Goal: Task Accomplishment & Management: Manage account settings

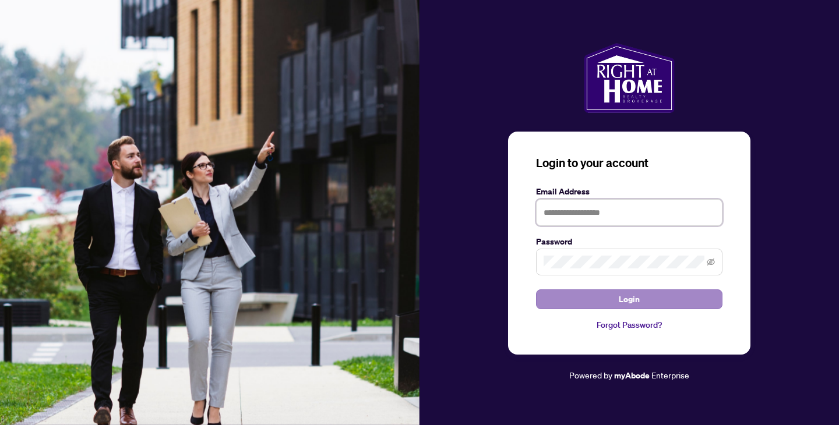
type input "**********"
click at [619, 300] on span "Login" at bounding box center [629, 299] width 21 height 19
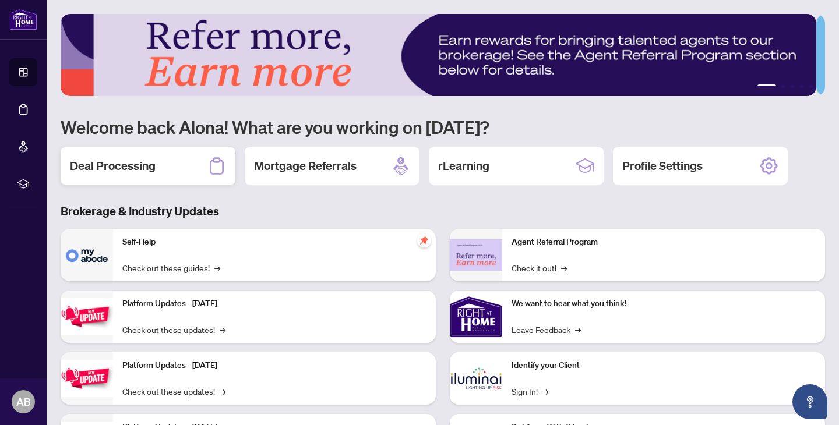
click at [192, 172] on div "Deal Processing" at bounding box center [148, 165] width 175 height 37
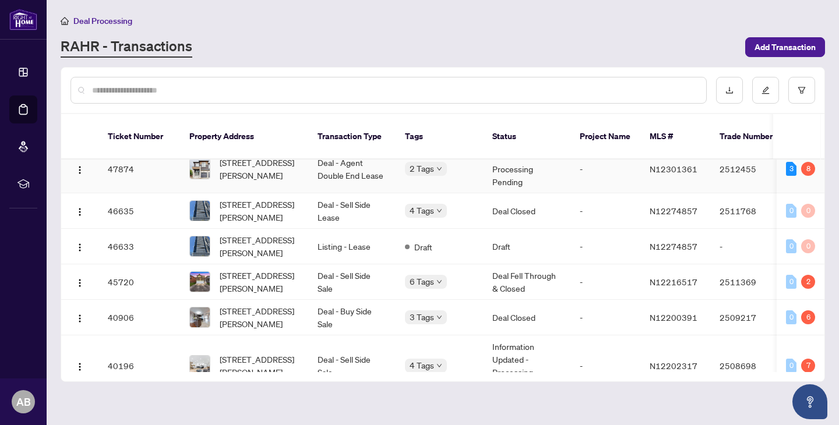
scroll to position [0, 2]
click at [795, 321] on div "0 6" at bounding box center [800, 317] width 29 height 14
click at [739, 318] on td "2509217" at bounding box center [750, 318] width 82 height 36
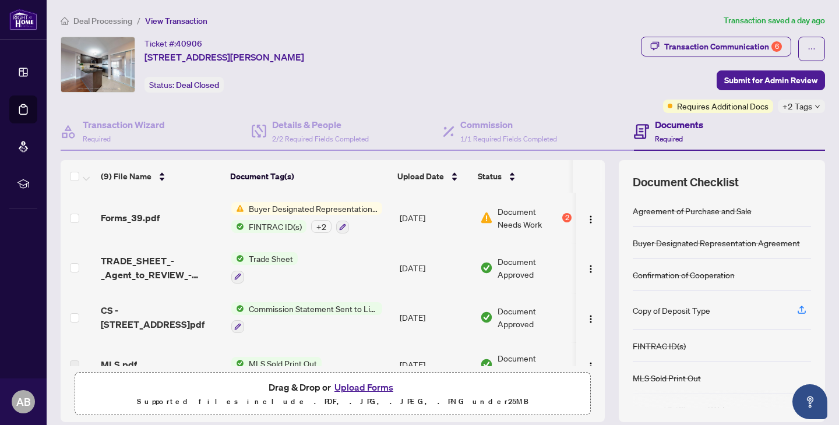
click at [369, 210] on span "Buyer Designated Representation Agreement" at bounding box center [313, 208] width 138 height 13
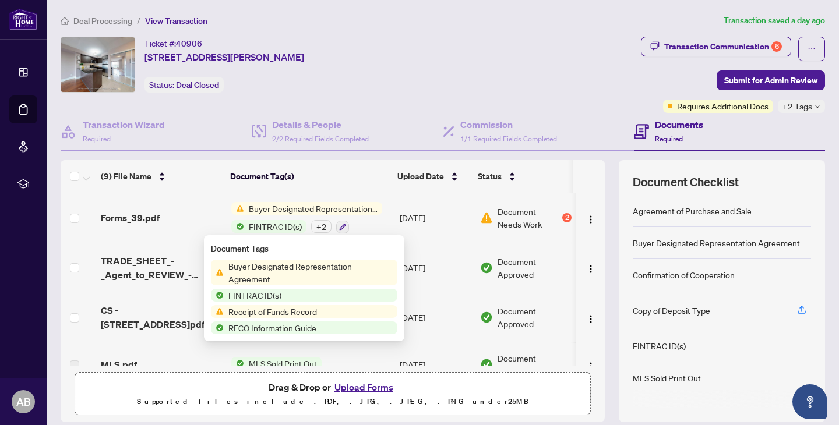
click at [428, 222] on td "[DATE]" at bounding box center [435, 218] width 80 height 50
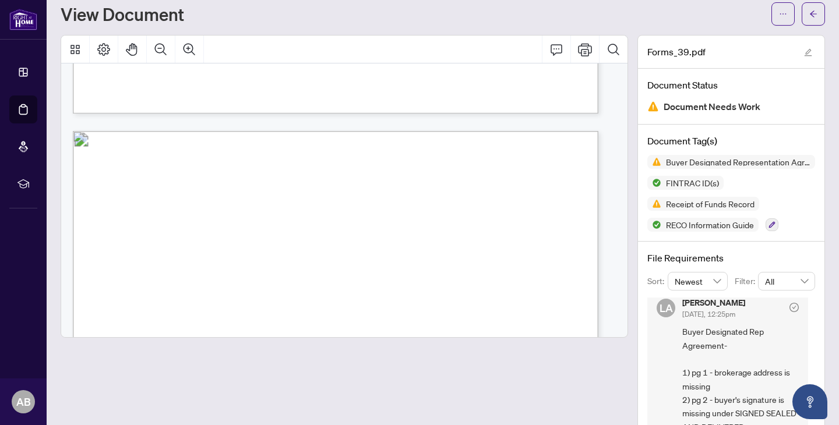
scroll to position [26, 0]
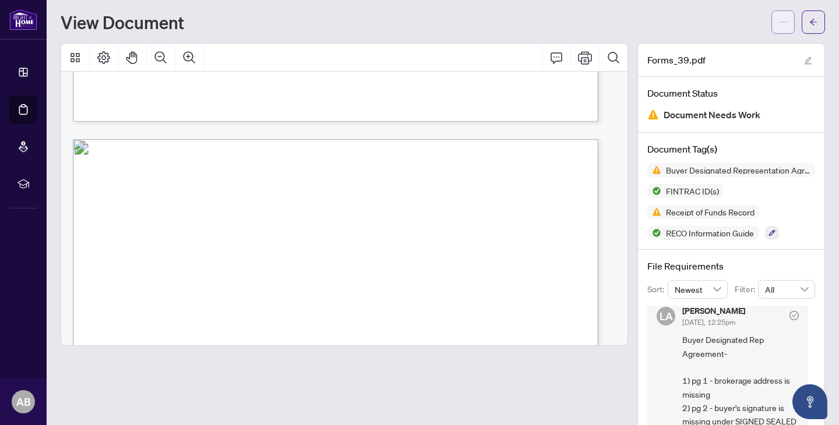
click at [783, 20] on button "button" at bounding box center [783, 21] width 23 height 23
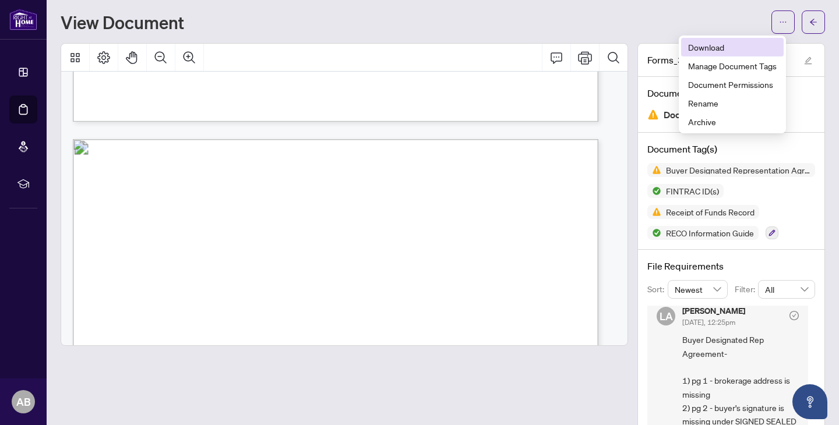
click at [738, 45] on span "Download" at bounding box center [732, 47] width 89 height 13
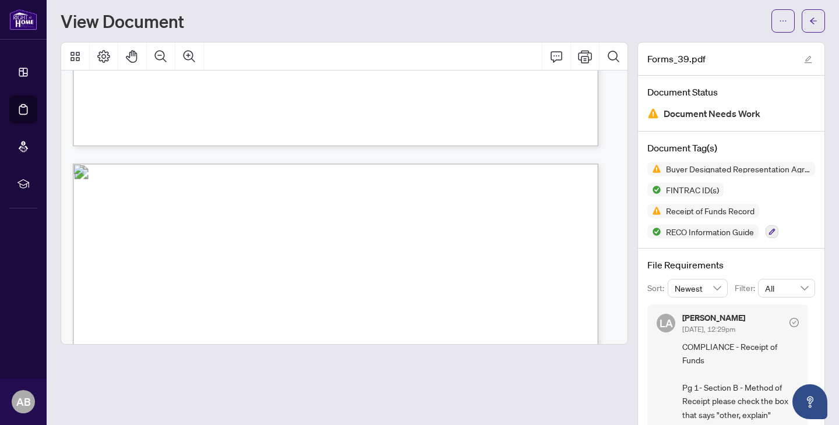
scroll to position [25, 0]
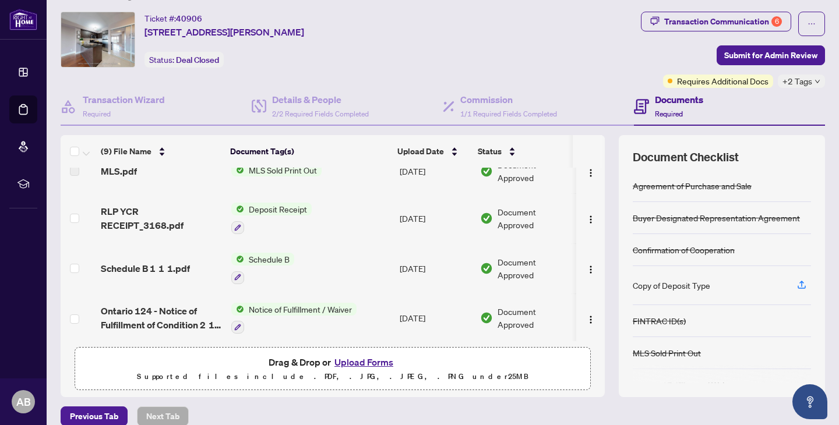
scroll to position [181, 0]
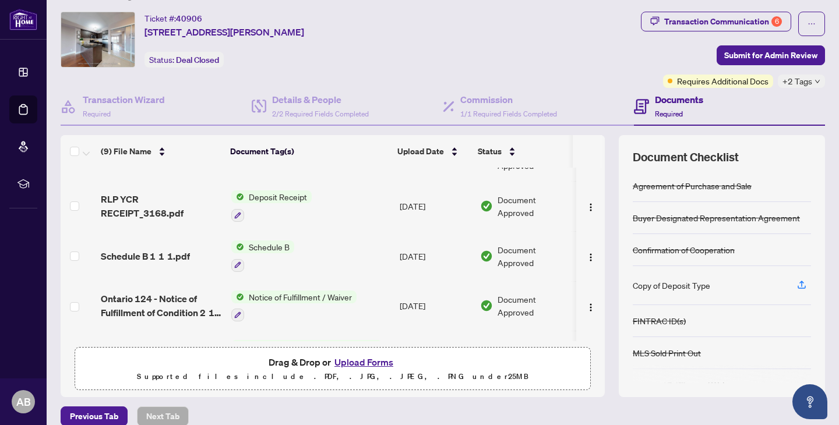
click at [367, 360] on button "Upload Forms" at bounding box center [364, 362] width 66 height 15
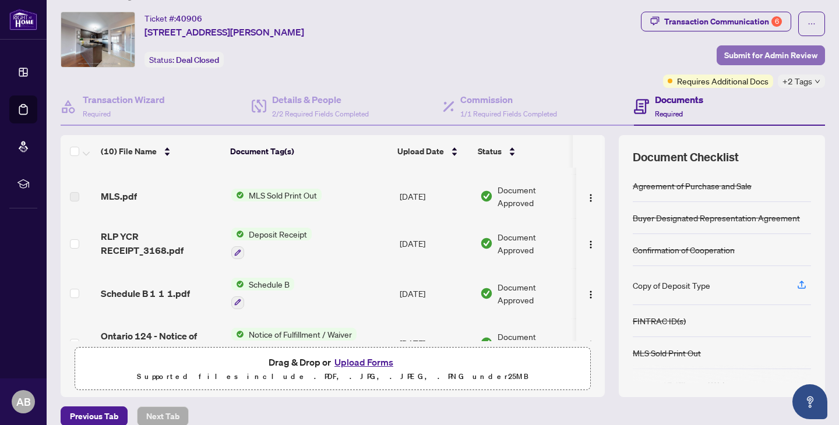
click at [754, 57] on span "Submit for Admin Review" at bounding box center [770, 55] width 93 height 19
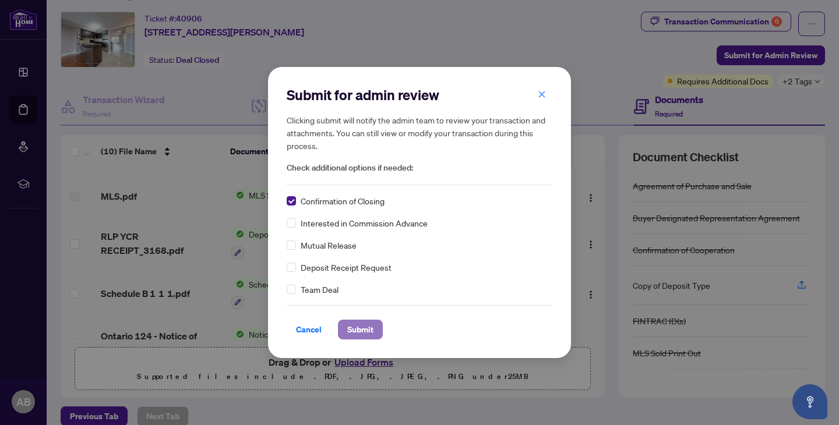
click at [359, 332] on span "Submit" at bounding box center [360, 330] width 26 height 19
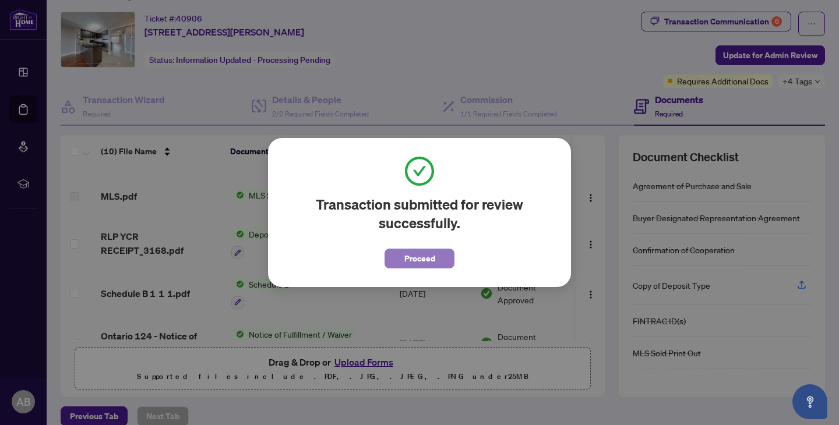
click at [418, 252] on span "Proceed" at bounding box center [419, 258] width 31 height 19
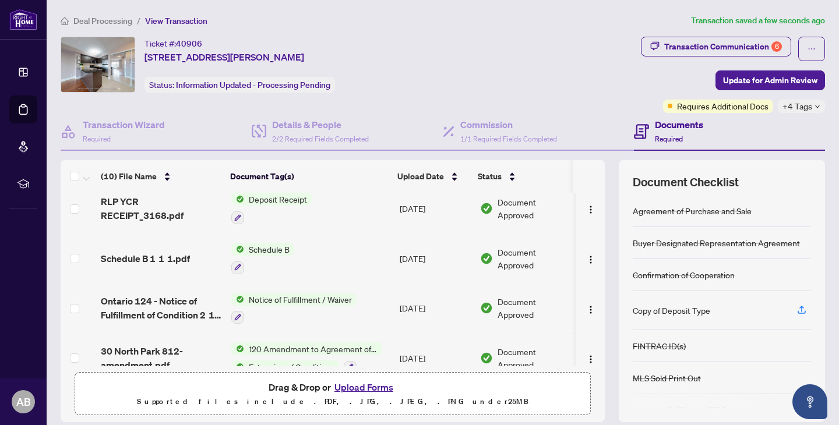
scroll to position [309, 0]
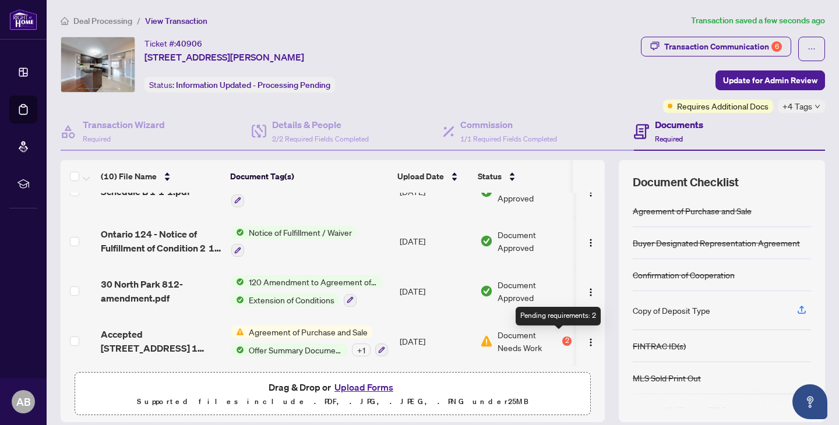
click at [562, 340] on div "2" at bounding box center [566, 341] width 9 height 9
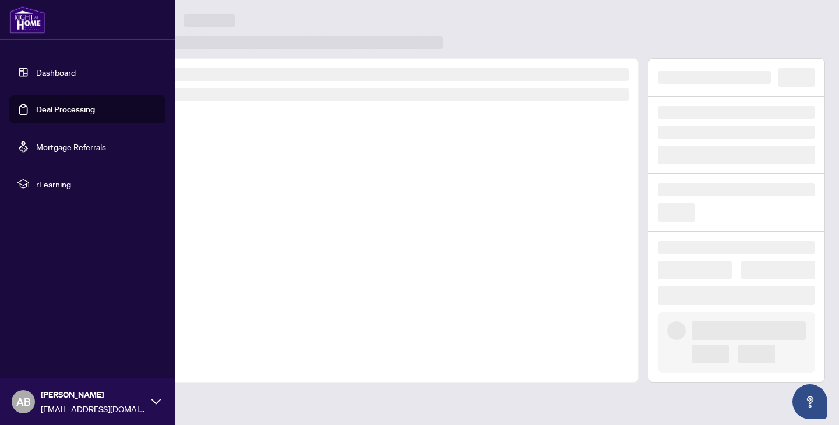
click at [45, 71] on link "Dashboard" at bounding box center [56, 72] width 40 height 10
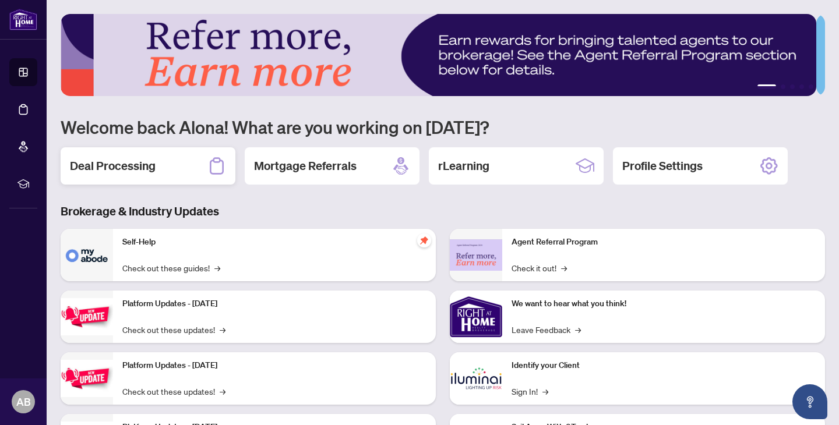
click at [87, 160] on h2 "Deal Processing" at bounding box center [113, 166] width 86 height 16
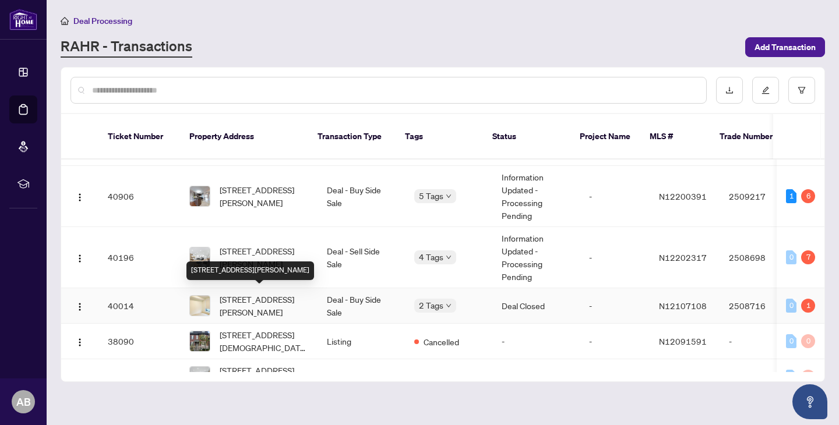
scroll to position [164, 0]
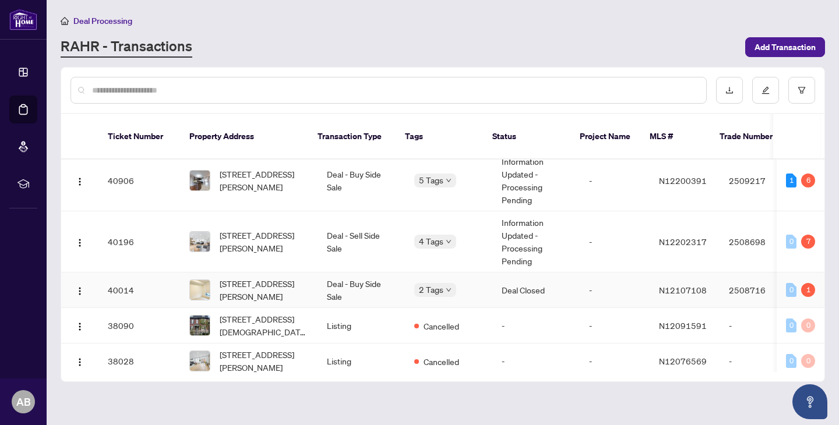
click at [378, 285] on td "Deal - Buy Side Sale" at bounding box center [361, 291] width 87 height 36
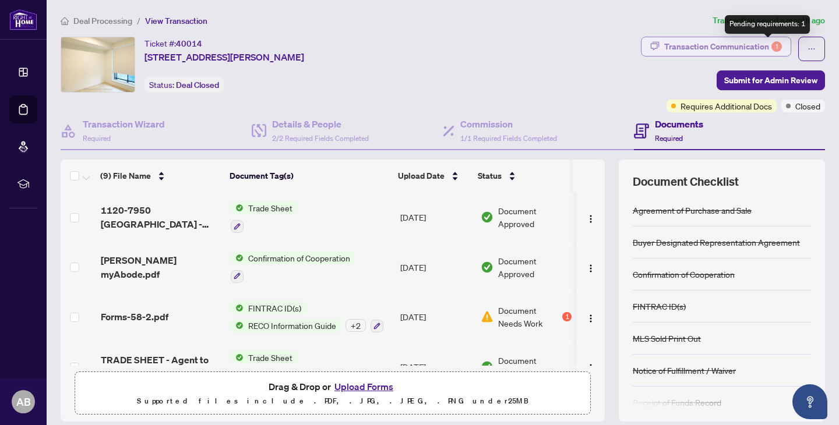
click at [772, 45] on div "1" at bounding box center [777, 46] width 10 height 10
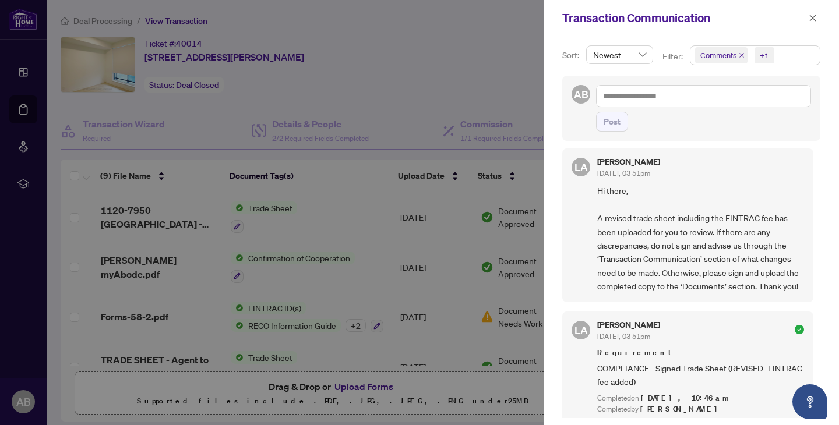
scroll to position [8, 0]
click at [459, 305] on div at bounding box center [419, 212] width 839 height 425
click at [819, 17] on button "button" at bounding box center [812, 18] width 15 height 14
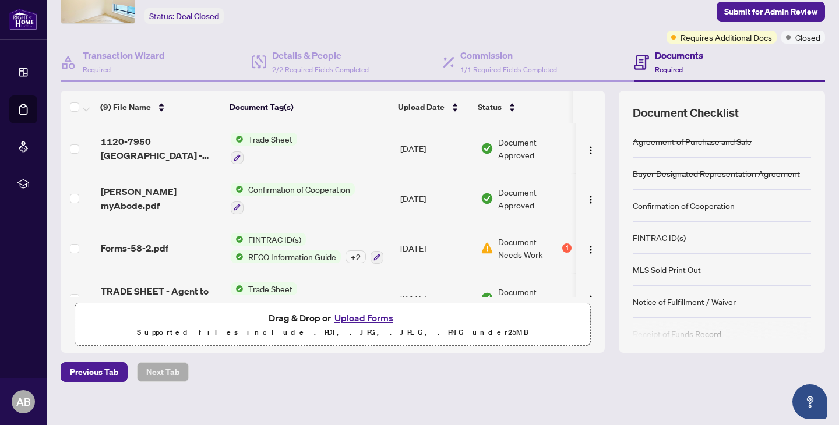
scroll to position [80, 0]
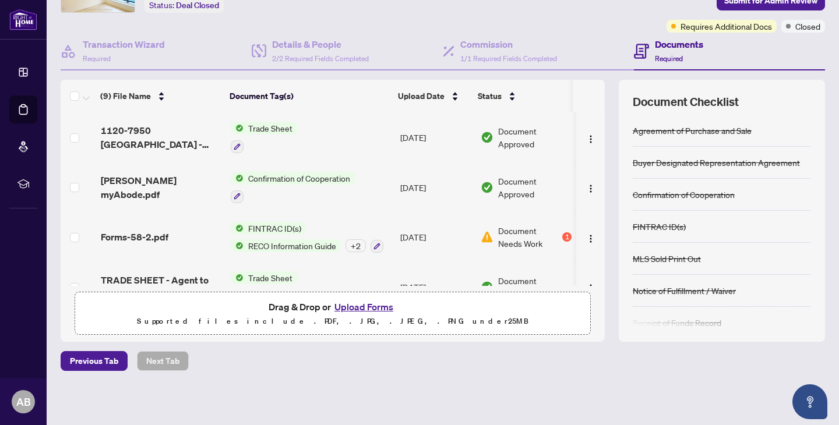
click at [562, 237] on div "1" at bounding box center [566, 237] width 9 height 9
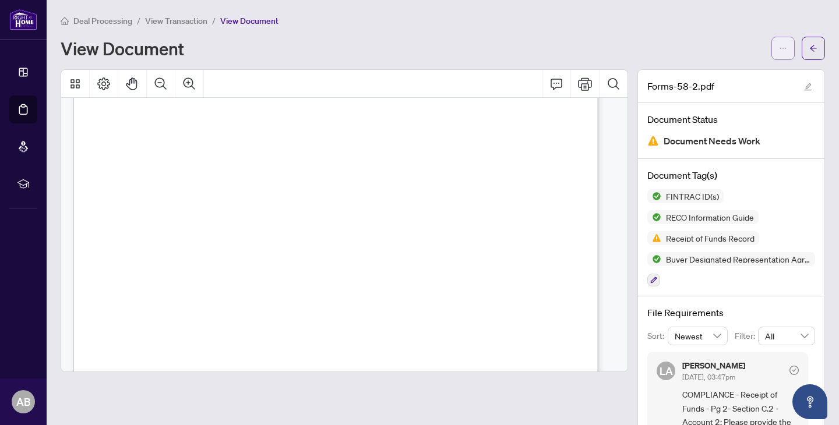
click at [779, 47] on icon "ellipsis" at bounding box center [783, 48] width 8 height 8
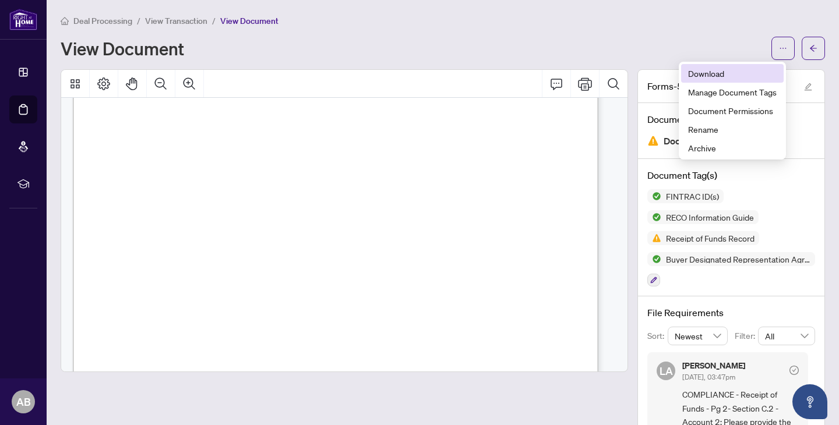
click at [716, 66] on li "Download" at bounding box center [732, 73] width 103 height 19
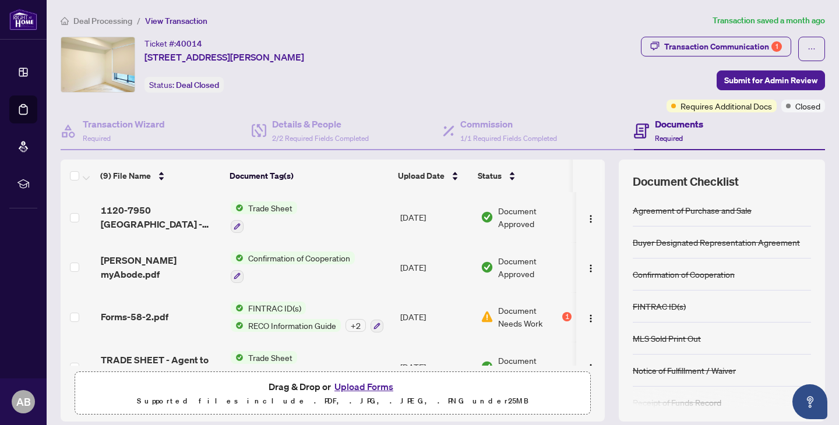
click at [533, 315] on span "Document Needs Work" at bounding box center [529, 317] width 62 height 26
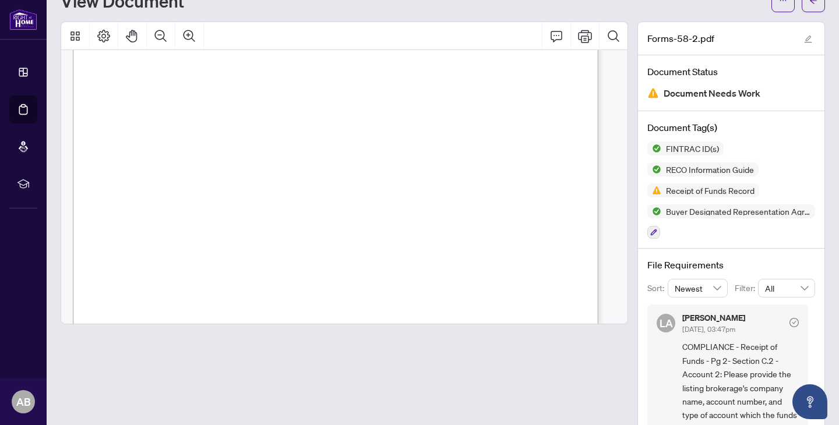
scroll to position [45, 0]
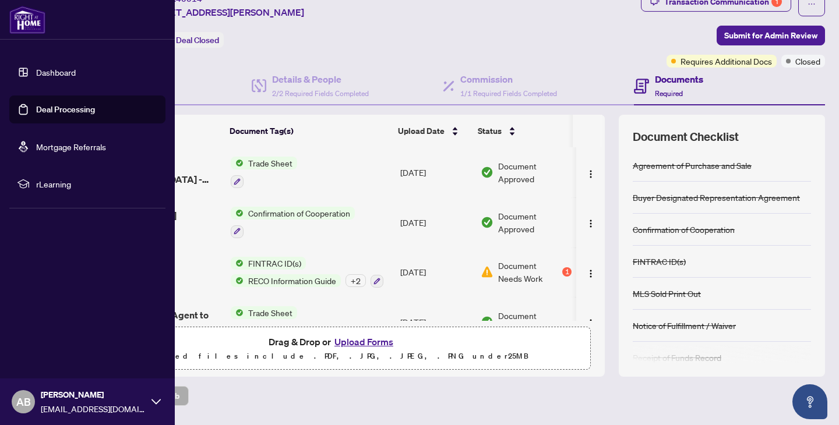
click at [36, 69] on link "Dashboard" at bounding box center [56, 72] width 40 height 10
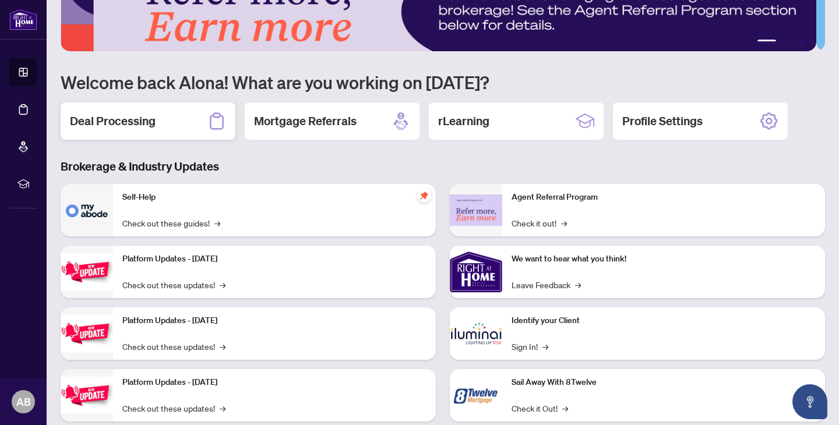
click at [95, 122] on h2 "Deal Processing" at bounding box center [113, 121] width 86 height 16
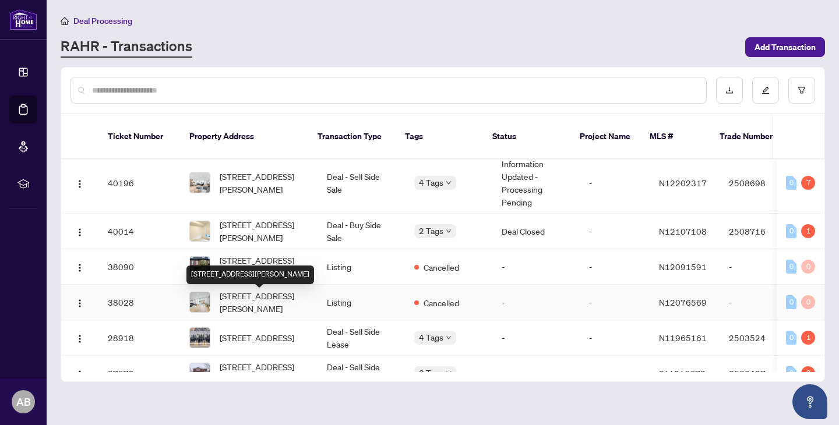
scroll to position [207, 0]
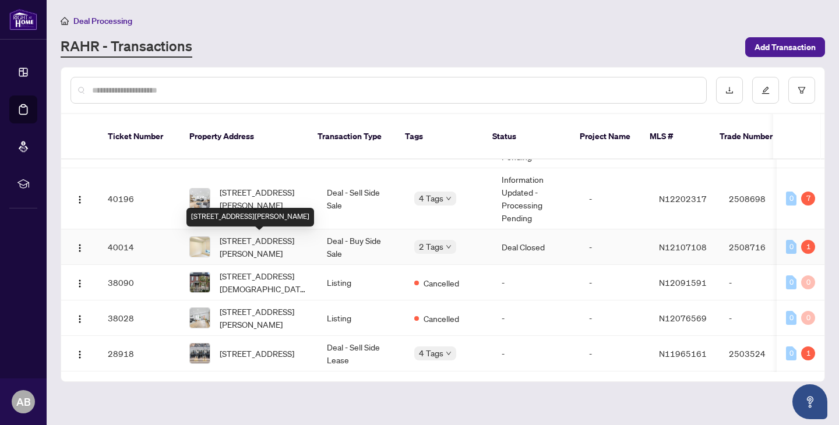
click at [255, 244] on span "[STREET_ADDRESS][PERSON_NAME]" at bounding box center [264, 247] width 89 height 26
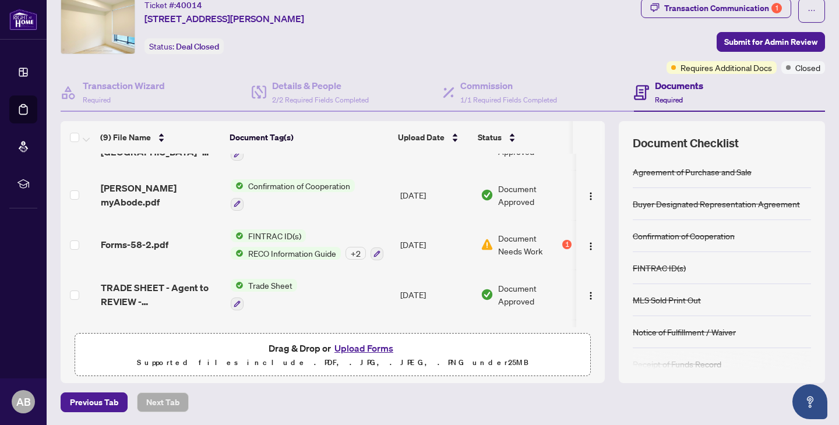
scroll to position [57, 0]
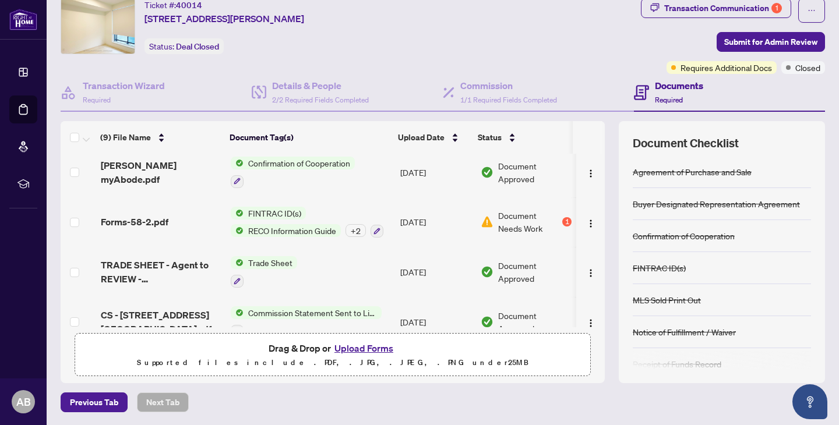
click at [354, 347] on button "Upload Forms" at bounding box center [364, 348] width 66 height 15
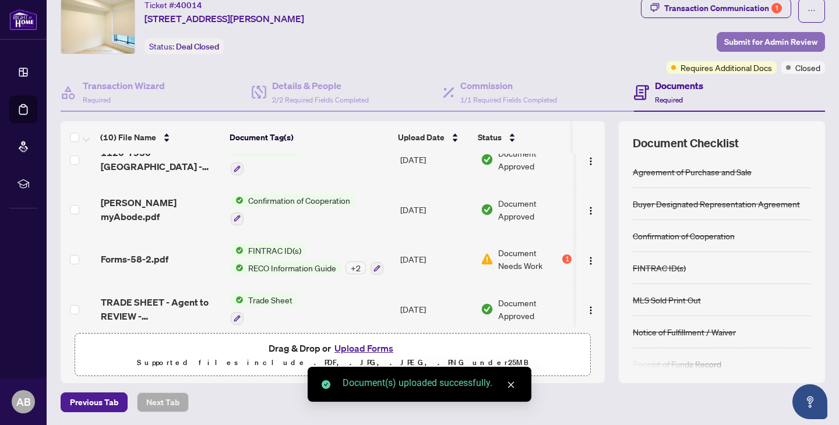
click at [765, 34] on span "Submit for Admin Review" at bounding box center [770, 42] width 93 height 19
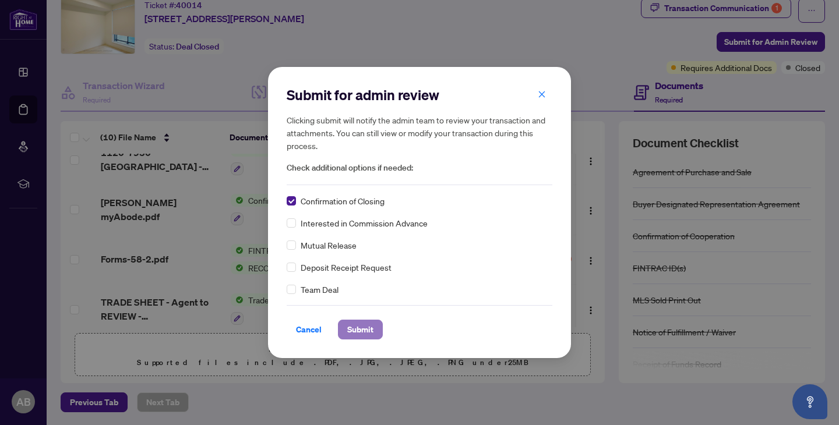
click at [359, 335] on span "Submit" at bounding box center [360, 330] width 26 height 19
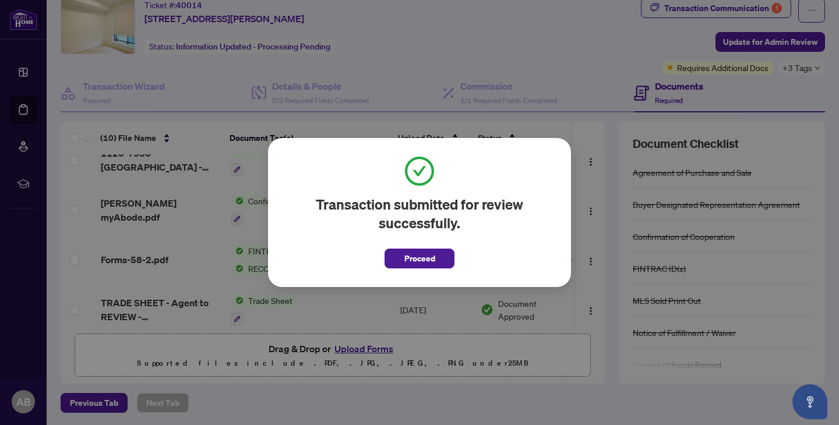
click at [432, 258] on span "Proceed" at bounding box center [419, 258] width 31 height 19
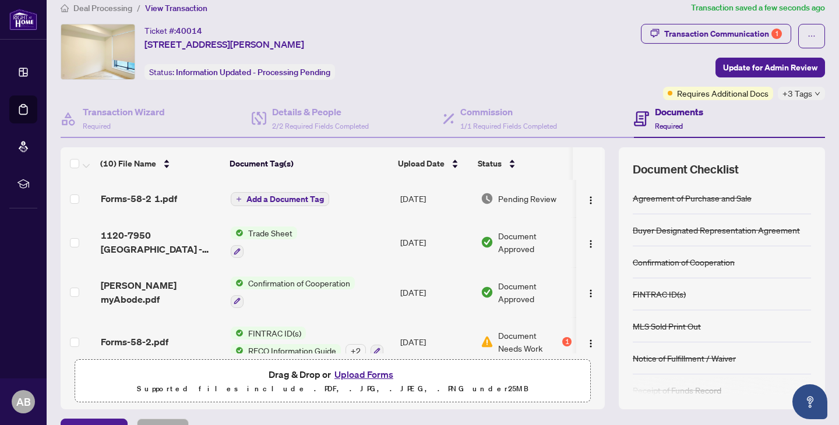
scroll to position [0, 0]
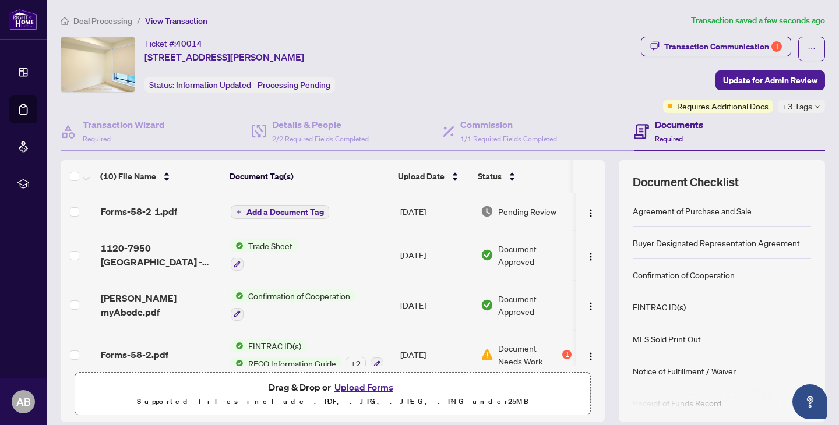
click at [196, 208] on div "Forms-58-2 1.pdf" at bounding box center [161, 212] width 121 height 14
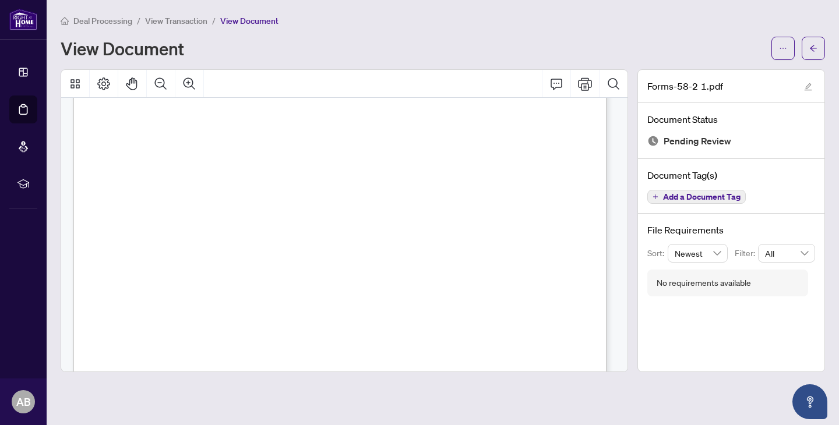
scroll to position [12814, 0]
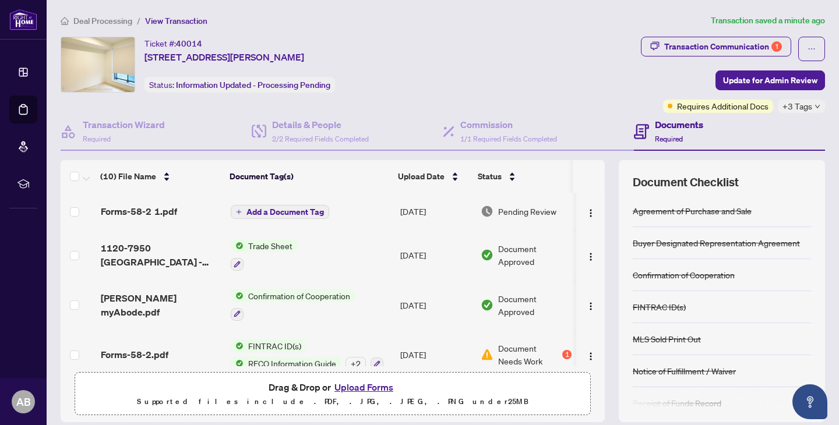
click at [343, 383] on button "Upload Forms" at bounding box center [364, 387] width 66 height 15
click at [342, 390] on button "Upload Forms" at bounding box center [364, 387] width 66 height 15
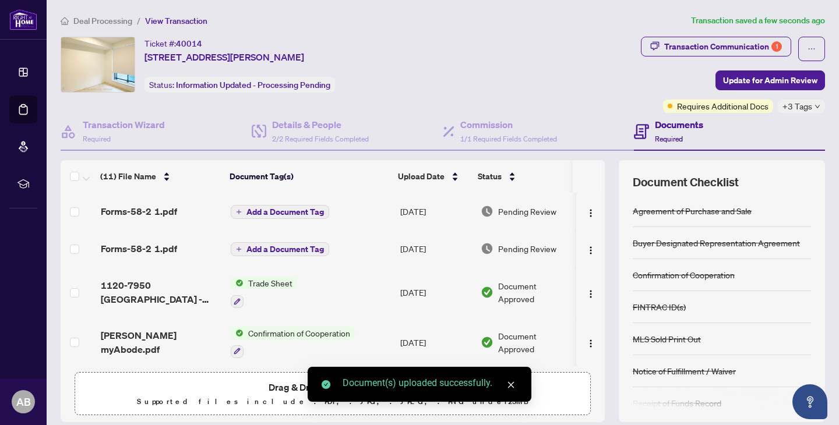
click at [173, 212] on span "Forms-58-2 1.pdf" at bounding box center [139, 212] width 76 height 14
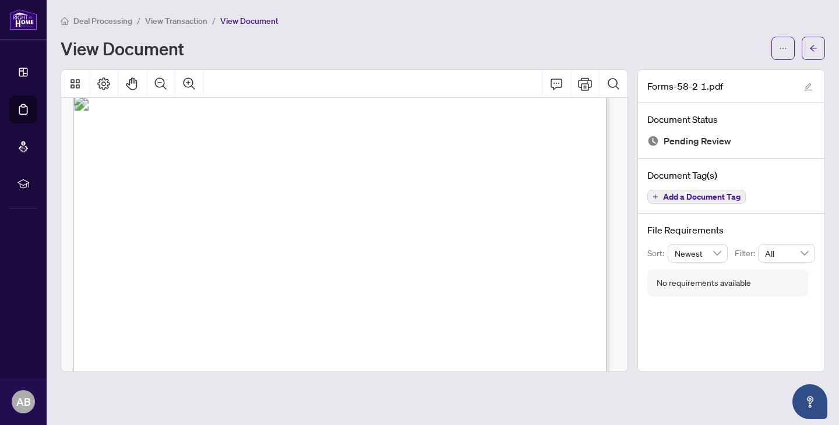
scroll to position [12778, 0]
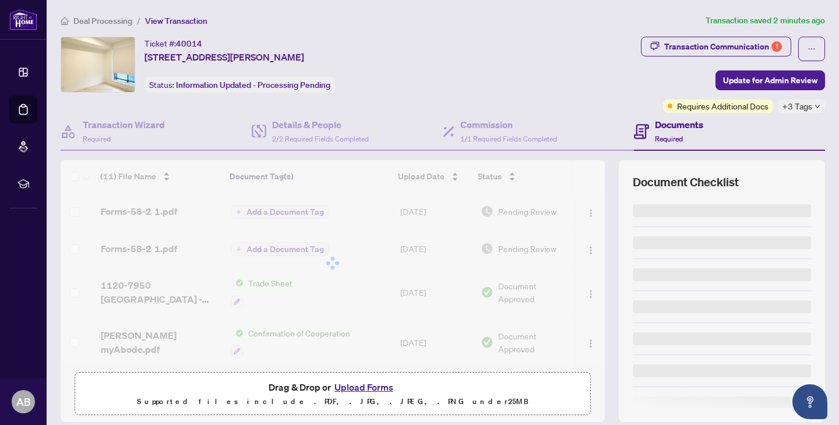
scroll to position [58, 0]
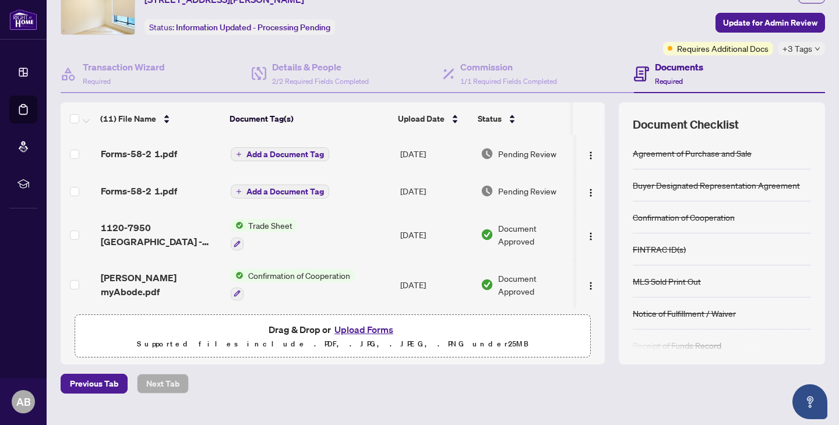
click at [353, 329] on button "Upload Forms" at bounding box center [364, 329] width 66 height 15
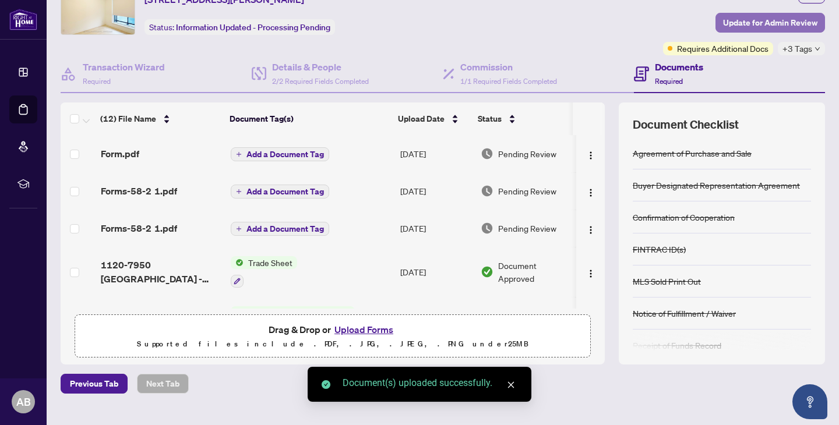
click at [753, 27] on span "Update for Admin Review" at bounding box center [770, 22] width 94 height 19
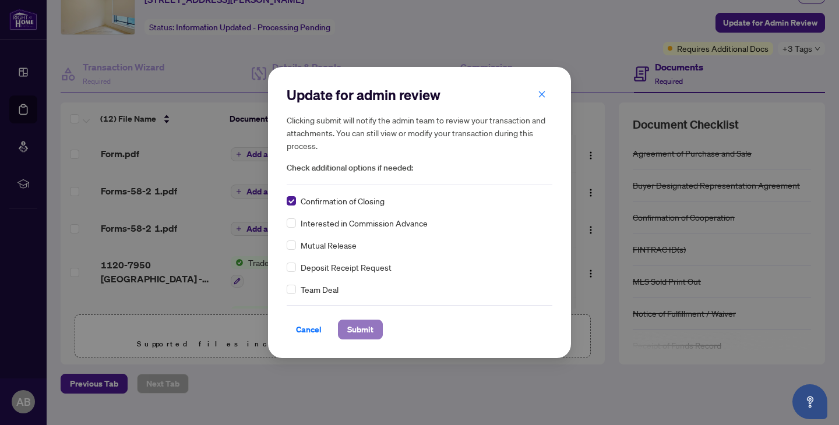
click at [348, 330] on span "Submit" at bounding box center [360, 330] width 26 height 19
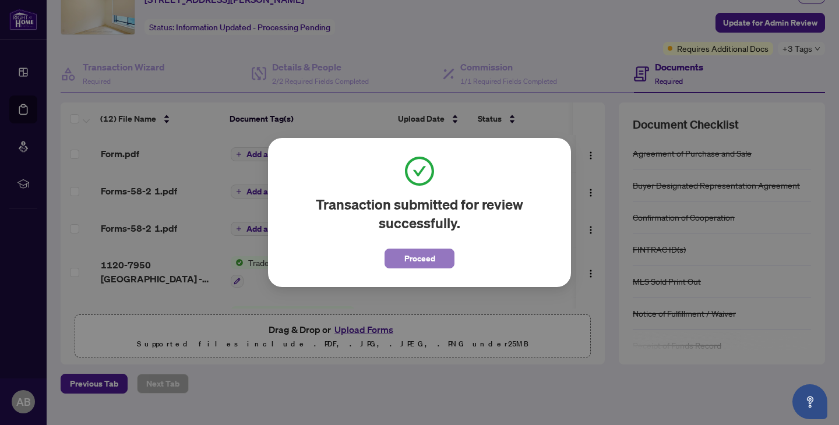
click at [409, 257] on span "Proceed" at bounding box center [419, 258] width 31 height 19
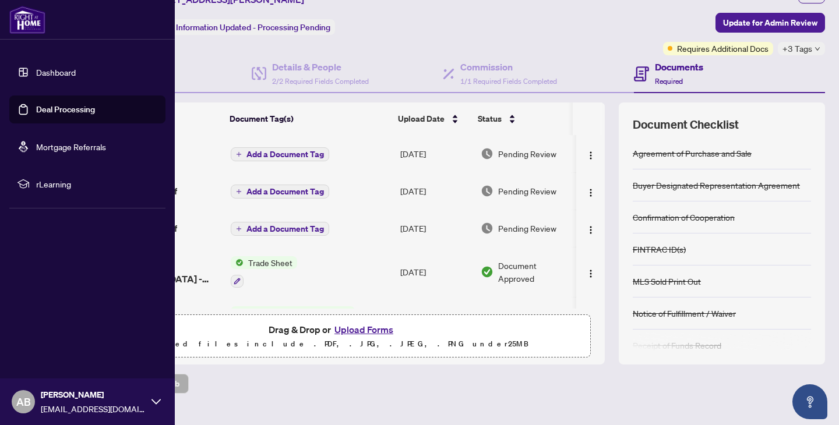
click at [61, 73] on link "Dashboard" at bounding box center [56, 72] width 40 height 10
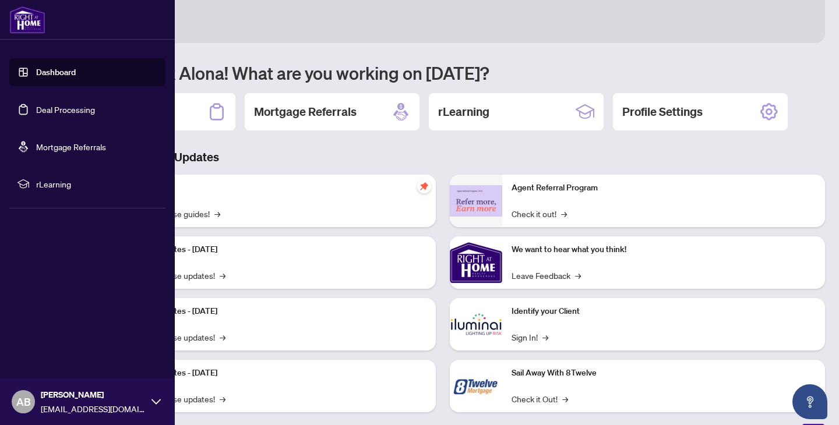
scroll to position [58, 0]
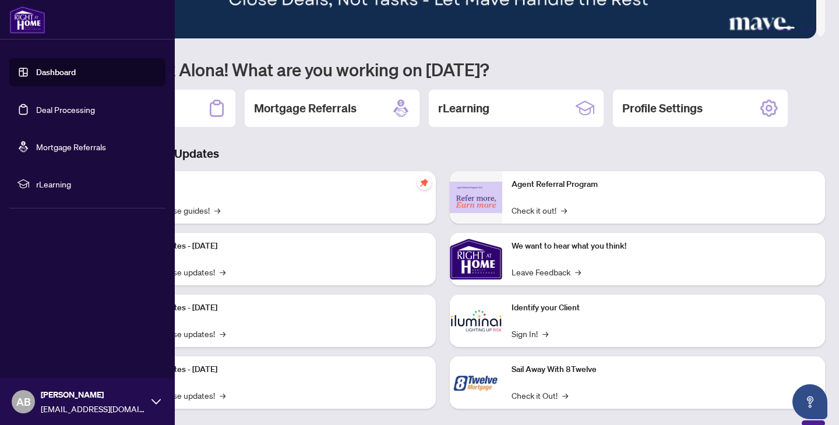
click at [36, 75] on link "Dashboard" at bounding box center [56, 72] width 40 height 10
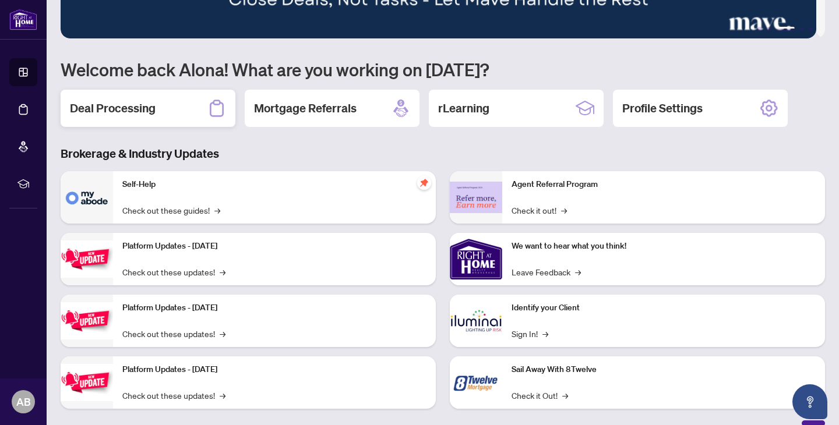
click at [187, 105] on div "Deal Processing" at bounding box center [148, 108] width 175 height 37
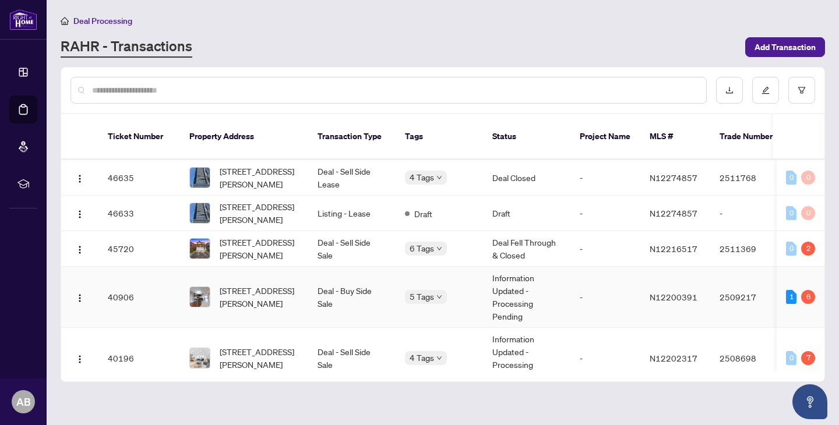
scroll to position [48, 0]
click at [266, 304] on span "[STREET_ADDRESS][PERSON_NAME]" at bounding box center [259, 297] width 79 height 26
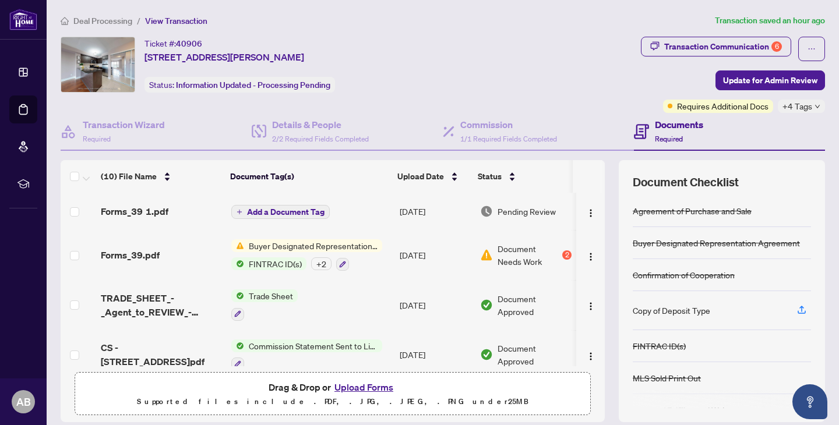
click at [368, 388] on button "Upload Forms" at bounding box center [364, 387] width 66 height 15
click at [154, 212] on span "Forms_39 1.pdf" at bounding box center [135, 212] width 68 height 14
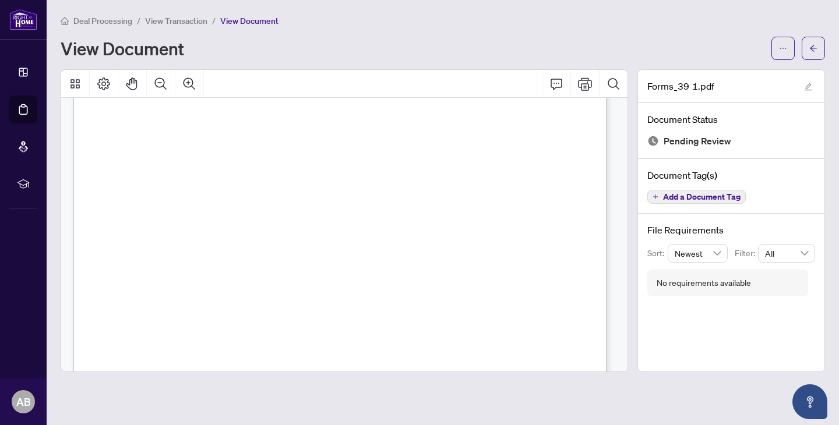
scroll to position [5217, 0]
click at [441, 7] on main "Deal Processing / View Transaction / View Document View Document Forms_39 1.pdf…" at bounding box center [443, 212] width 793 height 425
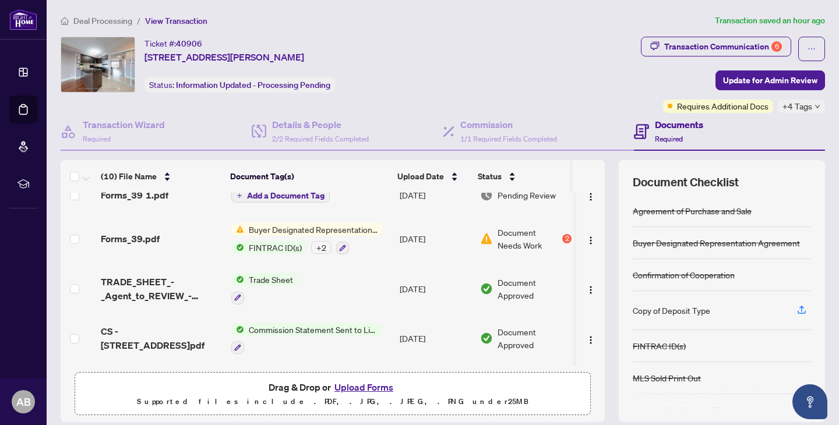
scroll to position [16, 0]
click at [358, 387] on button "Upload Forms" at bounding box center [364, 387] width 66 height 15
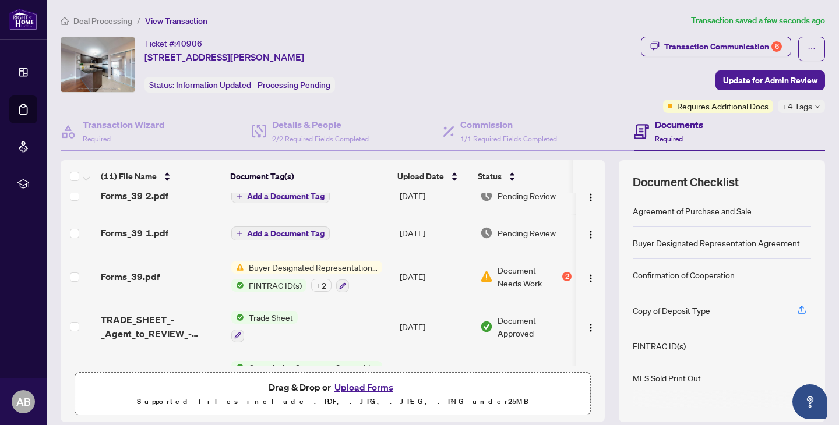
scroll to position [0, 0]
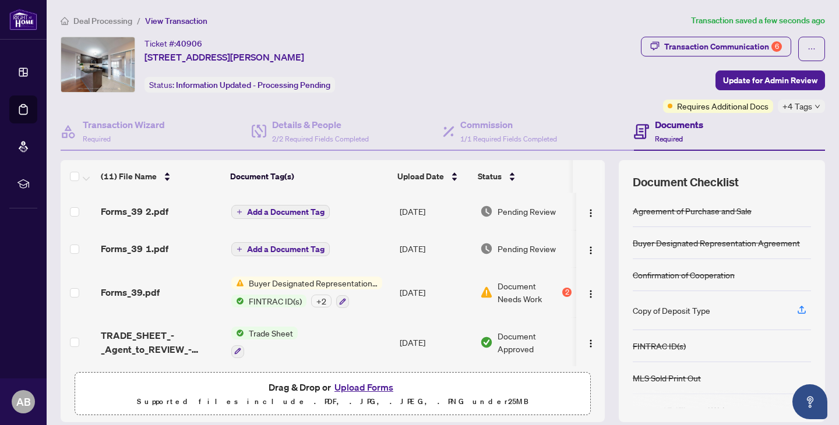
click at [156, 218] on span "Forms_39 2.pdf" at bounding box center [135, 212] width 68 height 14
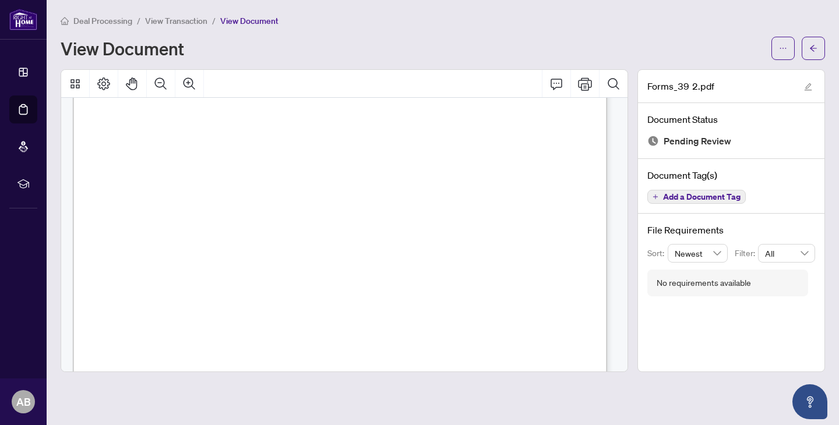
scroll to position [6701, 0]
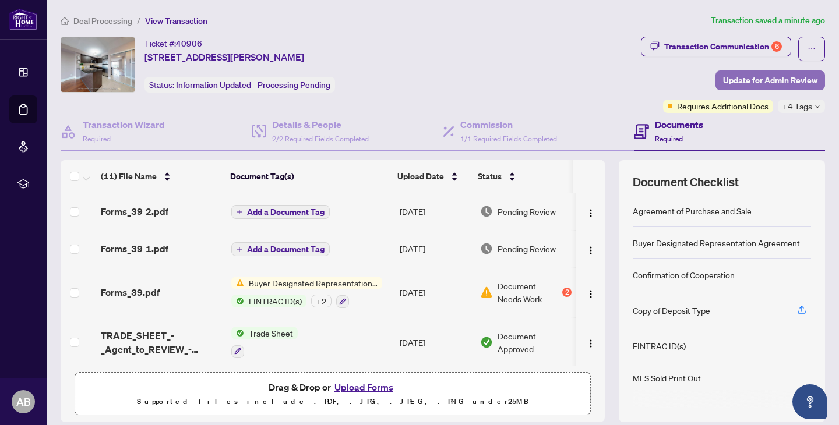
click at [745, 77] on span "Update for Admin Review" at bounding box center [770, 80] width 94 height 19
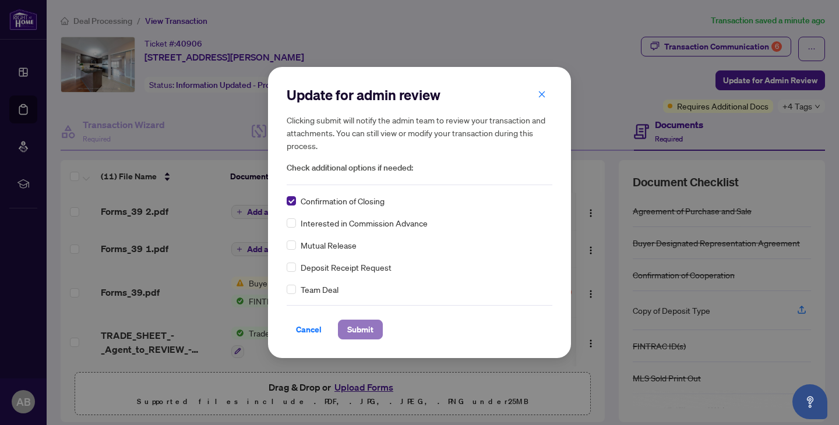
click at [354, 328] on span "Submit" at bounding box center [360, 330] width 26 height 19
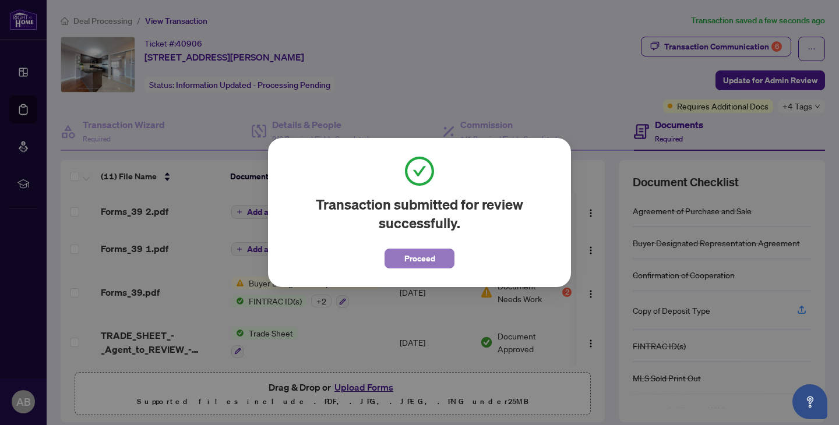
click at [414, 255] on span "Proceed" at bounding box center [419, 258] width 31 height 19
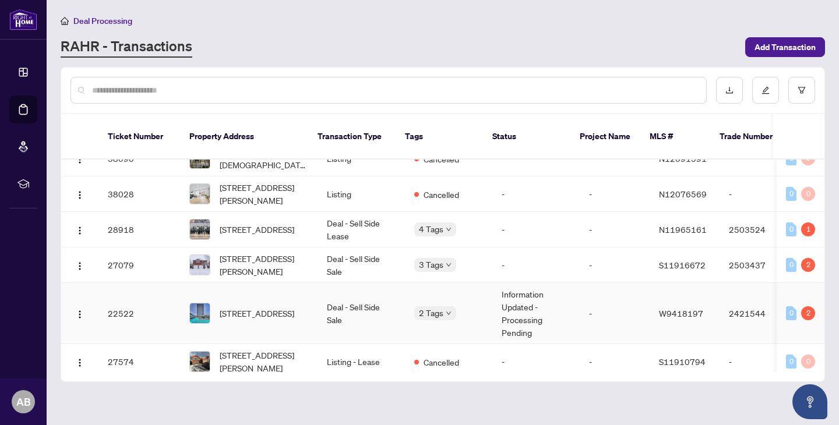
scroll to position [361, 0]
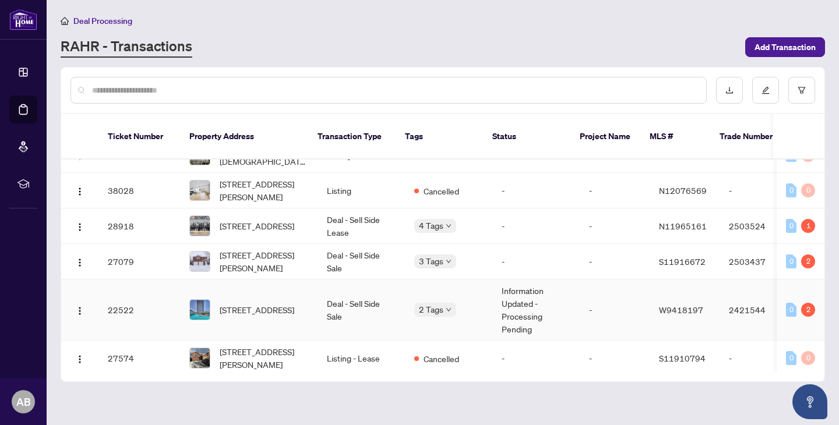
click at [333, 304] on td "Deal - Sell Side Sale" at bounding box center [361, 310] width 87 height 61
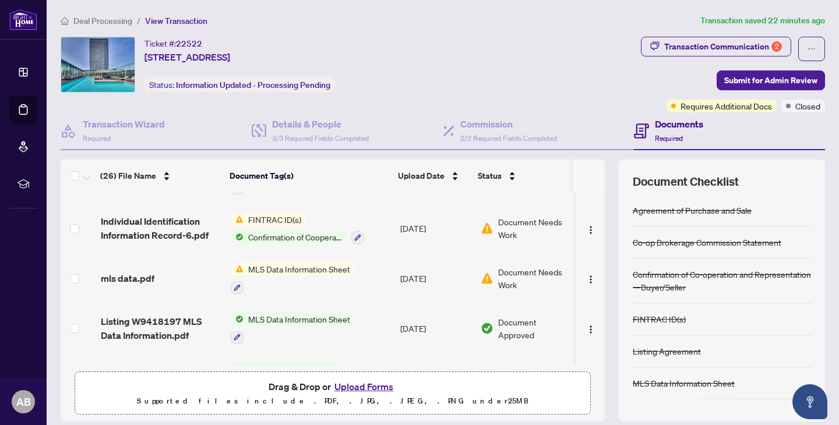
scroll to position [110, 0]
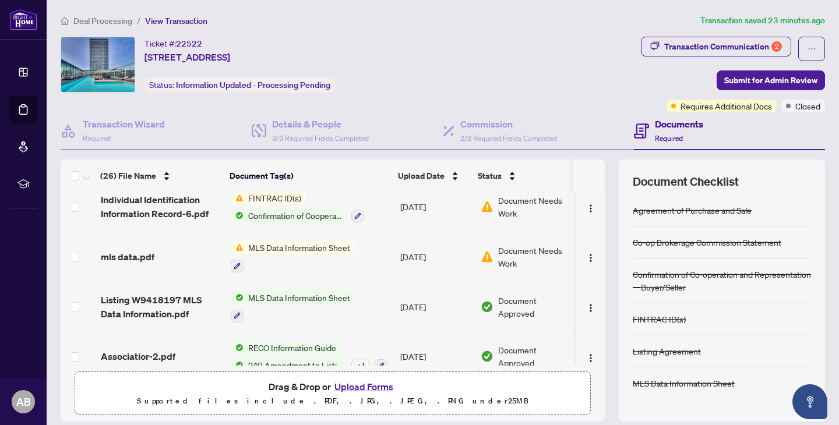
click at [323, 301] on span "MLS Data Information Sheet" at bounding box center [299, 297] width 111 height 13
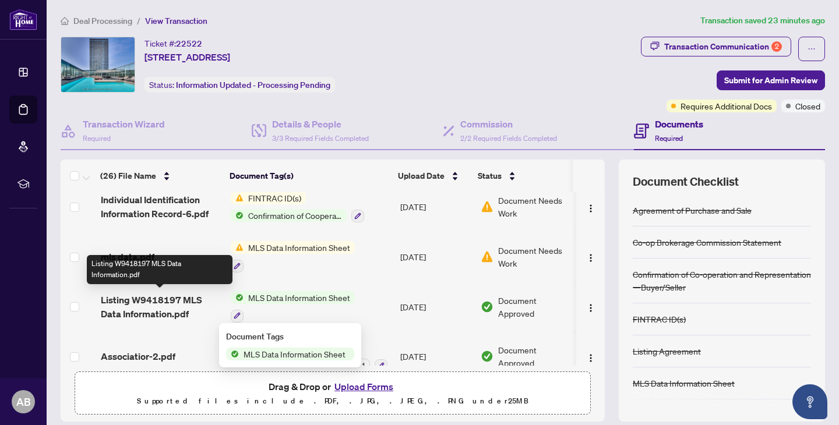
click at [152, 301] on span "Listing W9418197 MLS Data Information.pdf" at bounding box center [161, 307] width 121 height 28
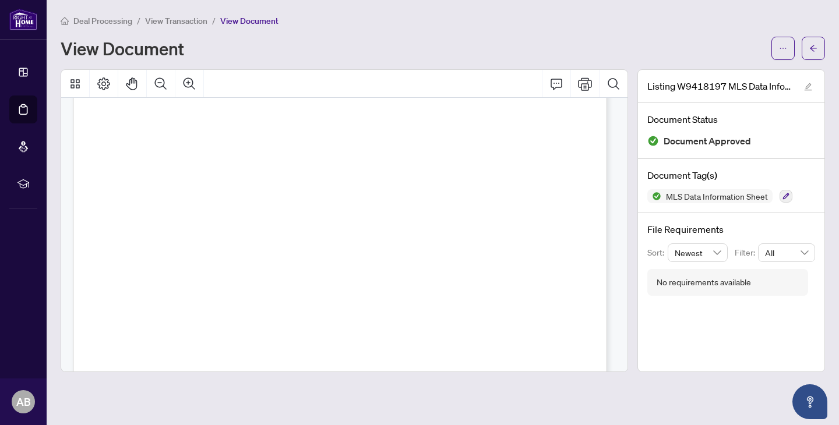
scroll to position [17, 0]
click at [779, 51] on span "button" at bounding box center [783, 48] width 8 height 19
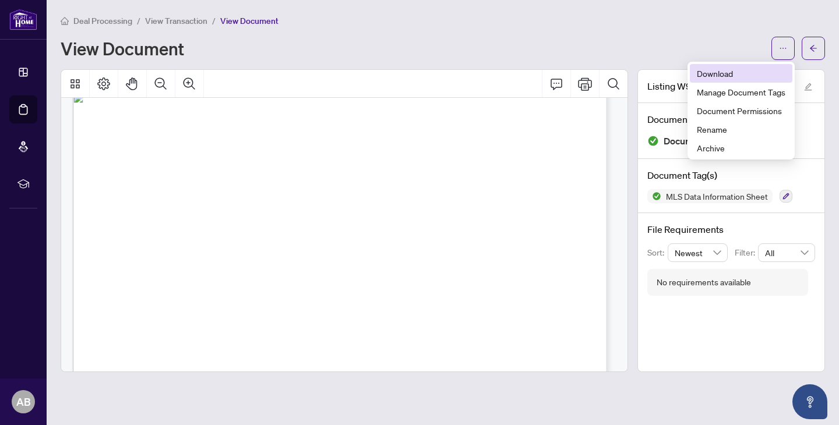
click at [737, 70] on span "Download" at bounding box center [741, 73] width 89 height 13
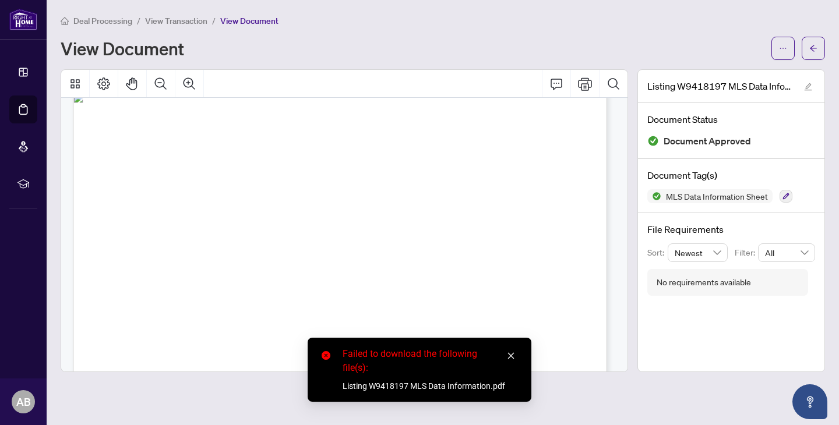
click at [769, 59] on div "View Document" at bounding box center [443, 48] width 765 height 23
click at [778, 56] on button "button" at bounding box center [783, 48] width 23 height 23
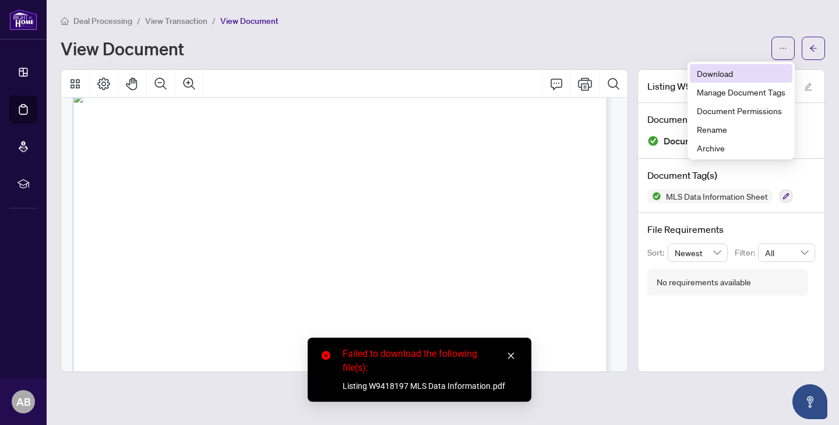
click at [732, 72] on span "Download" at bounding box center [741, 73] width 89 height 13
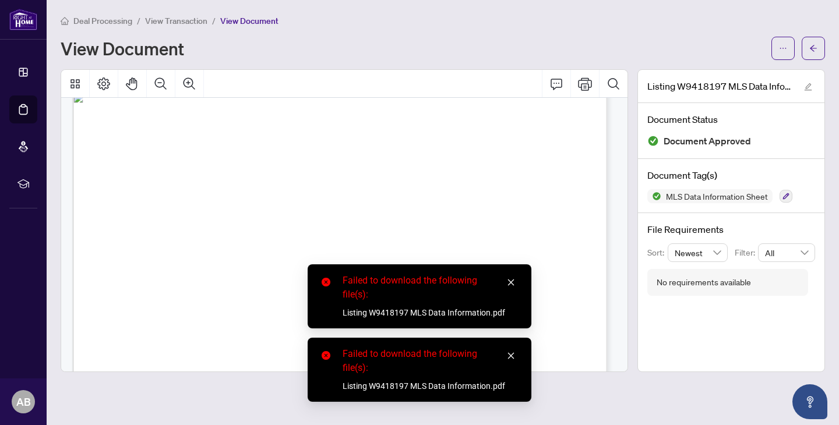
click at [507, 283] on icon "close" at bounding box center [511, 283] width 8 height 8
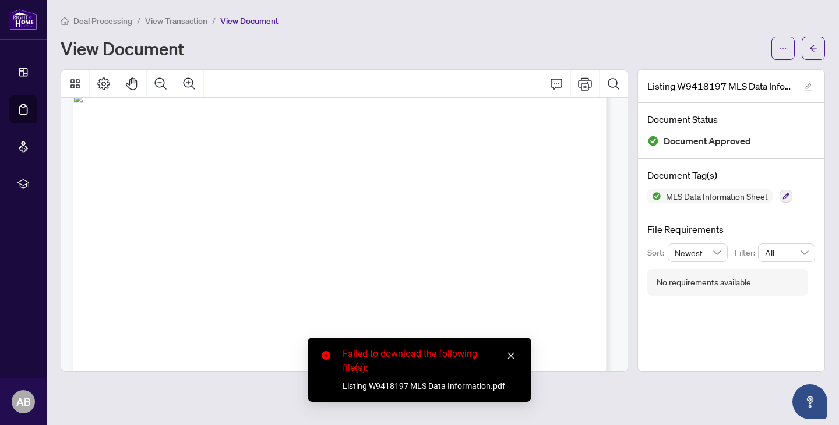
click at [504, 346] on div "Failed to download the following file(s): Listing W9418197 MLS Data Information…" at bounding box center [420, 370] width 224 height 64
click at [514, 358] on icon "close" at bounding box center [511, 356] width 8 height 8
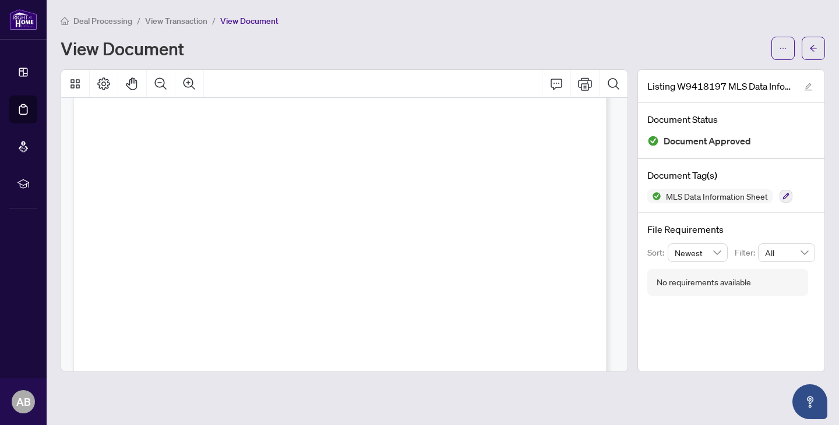
scroll to position [0, 0]
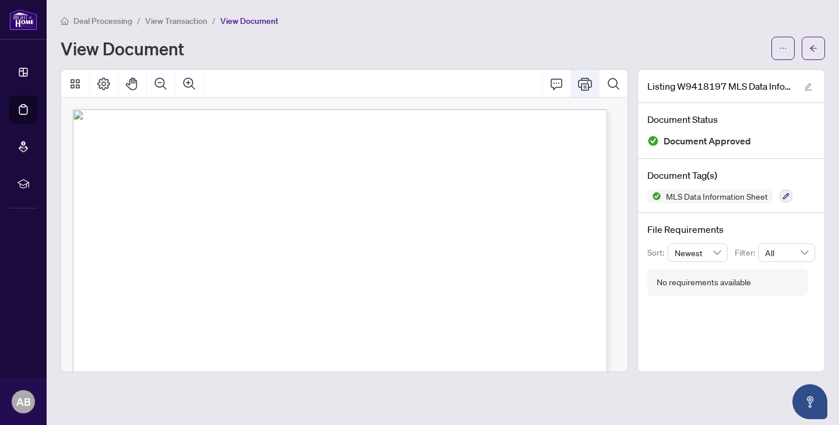
click at [582, 86] on icon "Print" at bounding box center [585, 84] width 14 height 13
click at [587, 84] on icon "Print" at bounding box center [585, 84] width 14 height 14
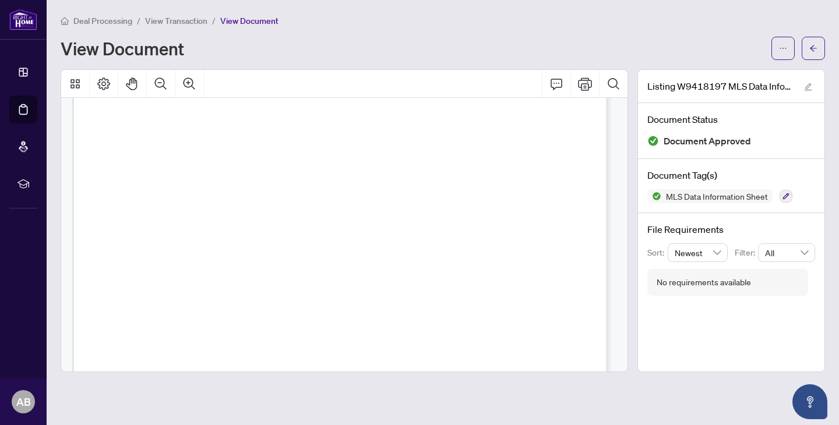
scroll to position [32, 0]
